Goal: Task Accomplishment & Management: Use online tool/utility

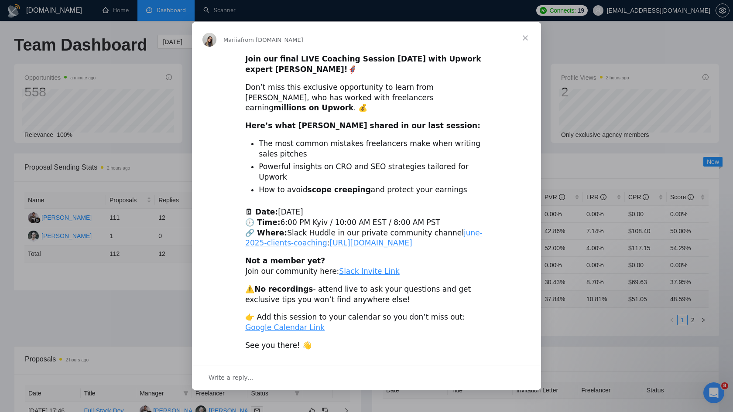
click at [526, 46] on span "Close" at bounding box center [525, 37] width 31 height 31
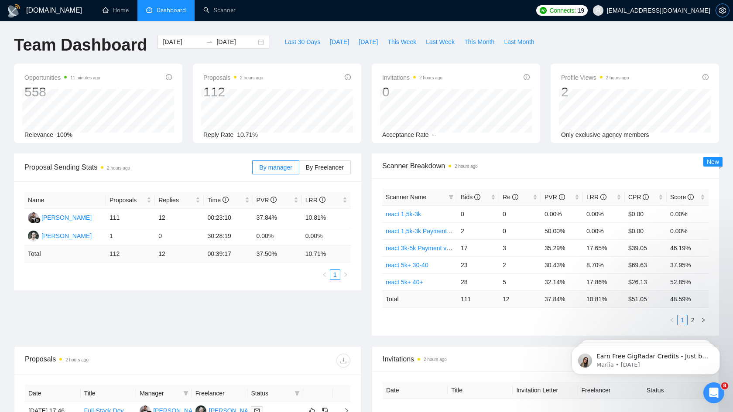
click at [723, 12] on icon "setting" at bounding box center [722, 10] width 7 height 7
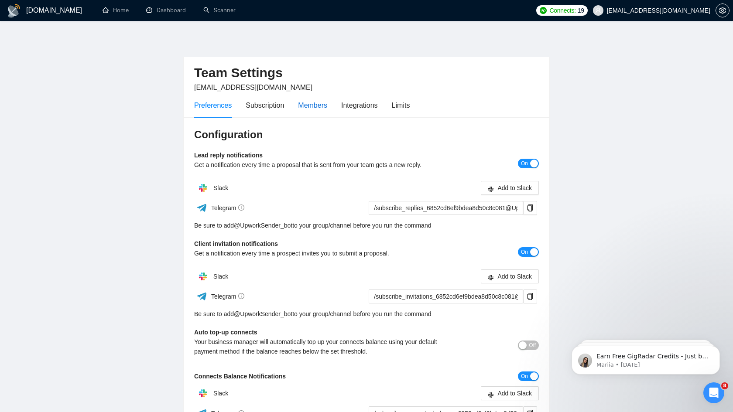
click at [315, 103] on div "Members" at bounding box center [312, 105] width 29 height 11
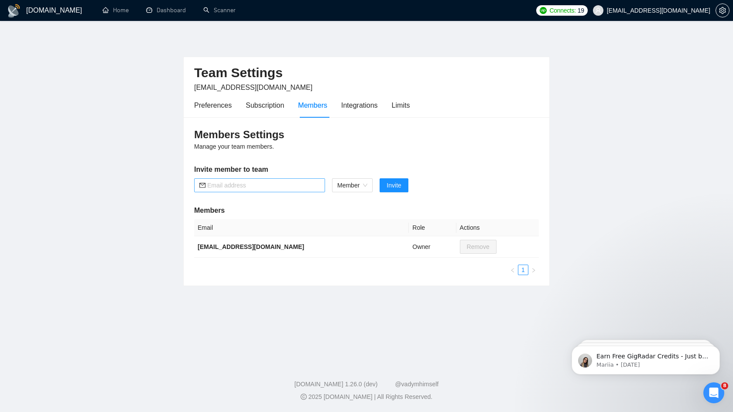
click at [276, 184] on input "text" at bounding box center [263, 186] width 113 height 10
paste input "[EMAIL_ADDRESS][DOMAIN_NAME]"
click at [355, 181] on span "Member" at bounding box center [352, 185] width 30 height 13
type input "[EMAIL_ADDRESS][DOMAIN_NAME]"
click at [349, 217] on div "Member" at bounding box center [352, 217] width 31 height 10
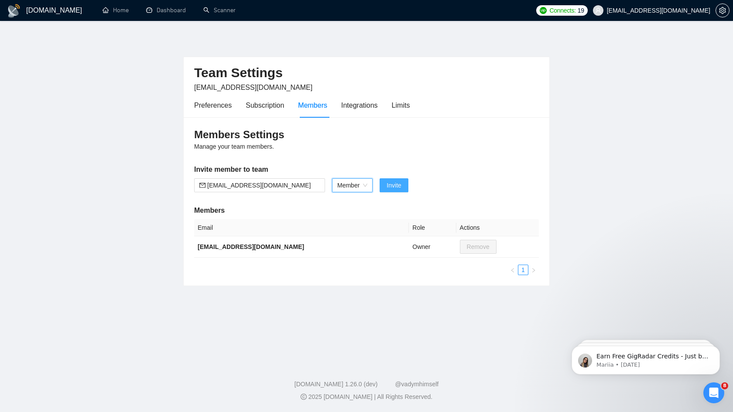
click at [401, 185] on span "Invite" at bounding box center [394, 186] width 14 height 10
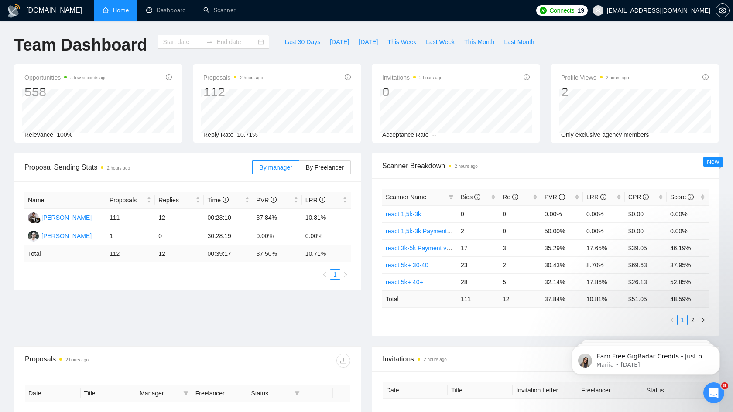
type input "2025-07-01"
type input "2025-08-01"
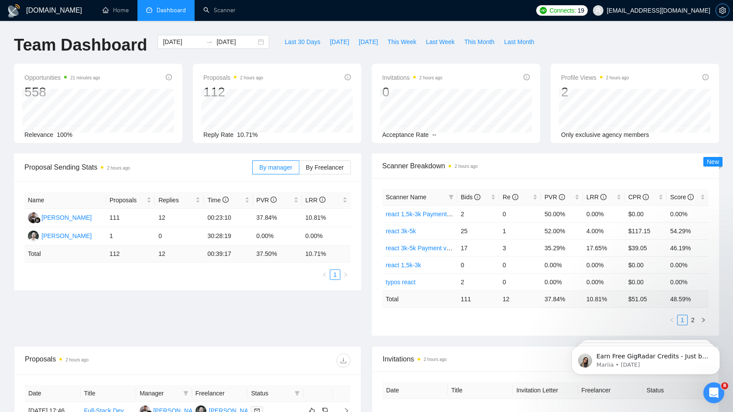
click at [719, 12] on icon "setting" at bounding box center [722, 10] width 7 height 7
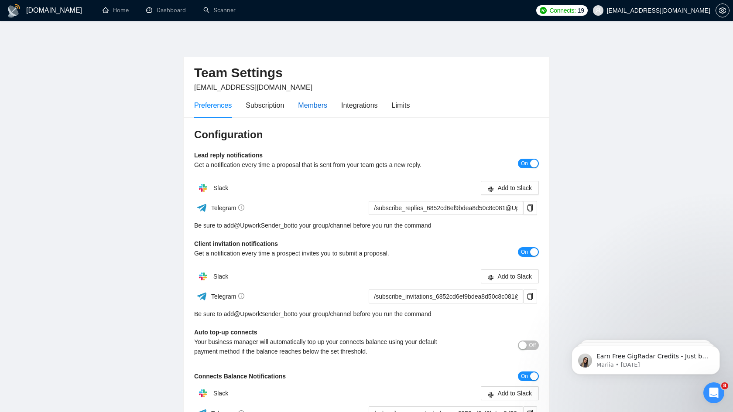
click at [311, 108] on div "Members" at bounding box center [312, 105] width 29 height 11
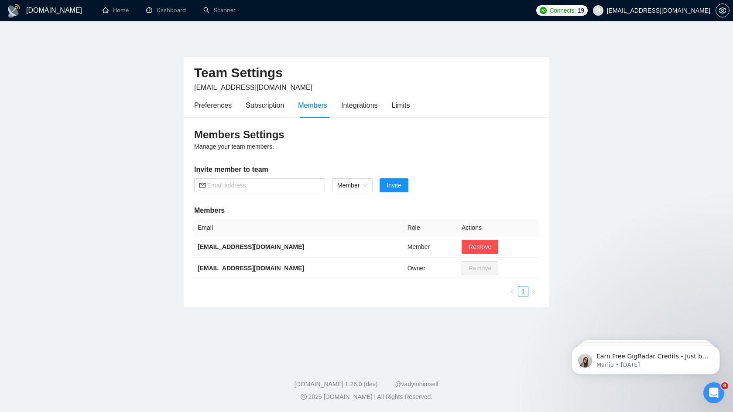
click at [127, 195] on main "Team Settings pandamrx@gmail.com Preferences Subscription Members Integrations …" at bounding box center [366, 190] width 705 height 310
click at [650, 155] on main "Team Settings pandamrx@gmail.com Preferences Subscription Members Integrations …" at bounding box center [366, 190] width 705 height 310
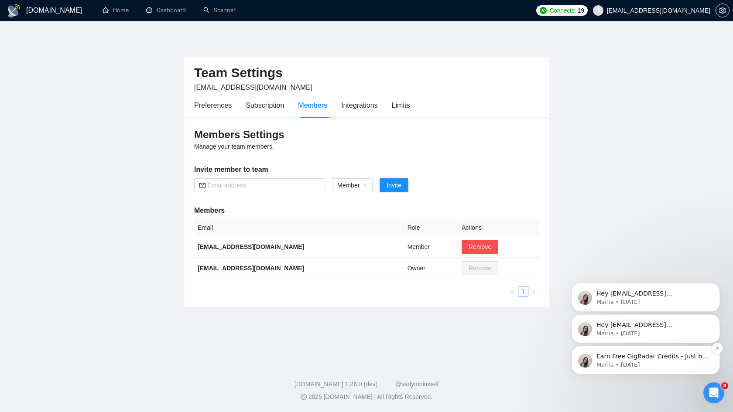
click at [639, 362] on p "Mariia • [DATE]" at bounding box center [653, 365] width 113 height 8
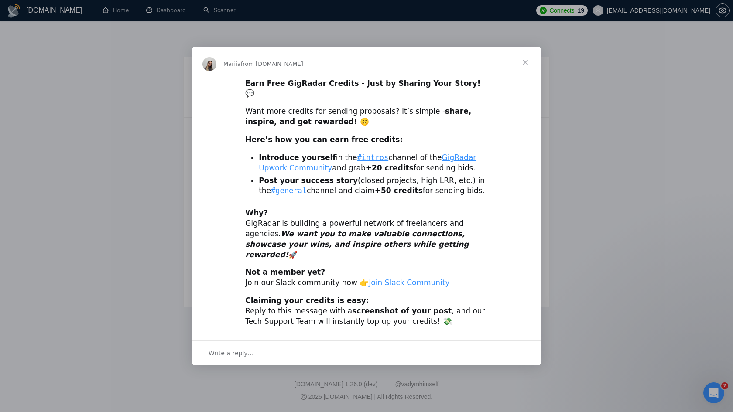
click at [574, 169] on div "Intercom messenger" at bounding box center [366, 206] width 733 height 412
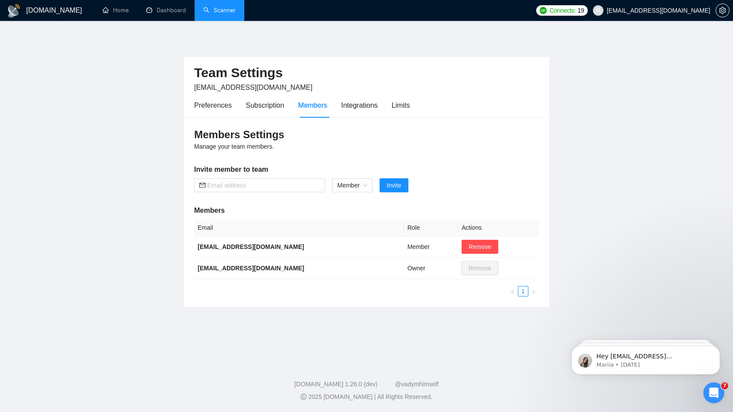
click at [225, 8] on link "Scanner" at bounding box center [219, 10] width 32 height 7
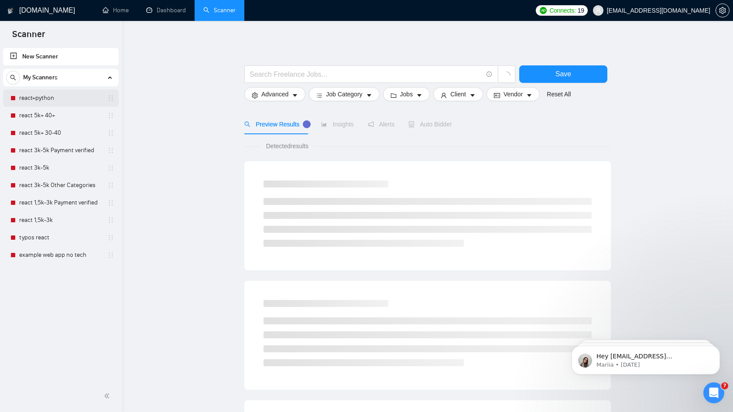
click at [39, 97] on link "react+python" at bounding box center [60, 97] width 83 height 17
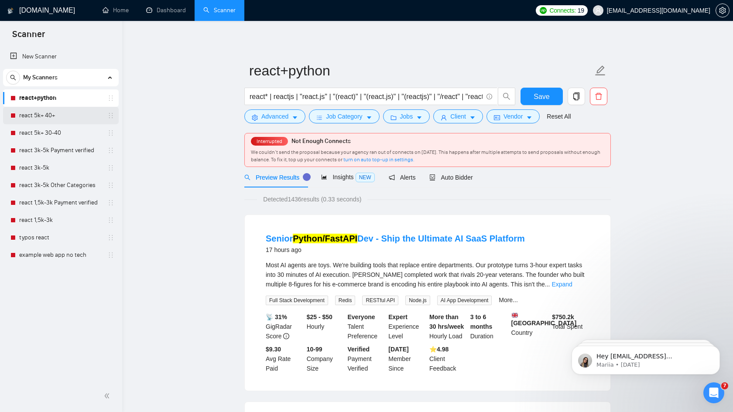
click at [40, 111] on link "react 5k+ 40+" at bounding box center [60, 115] width 83 height 17
